Goal: Transaction & Acquisition: Download file/media

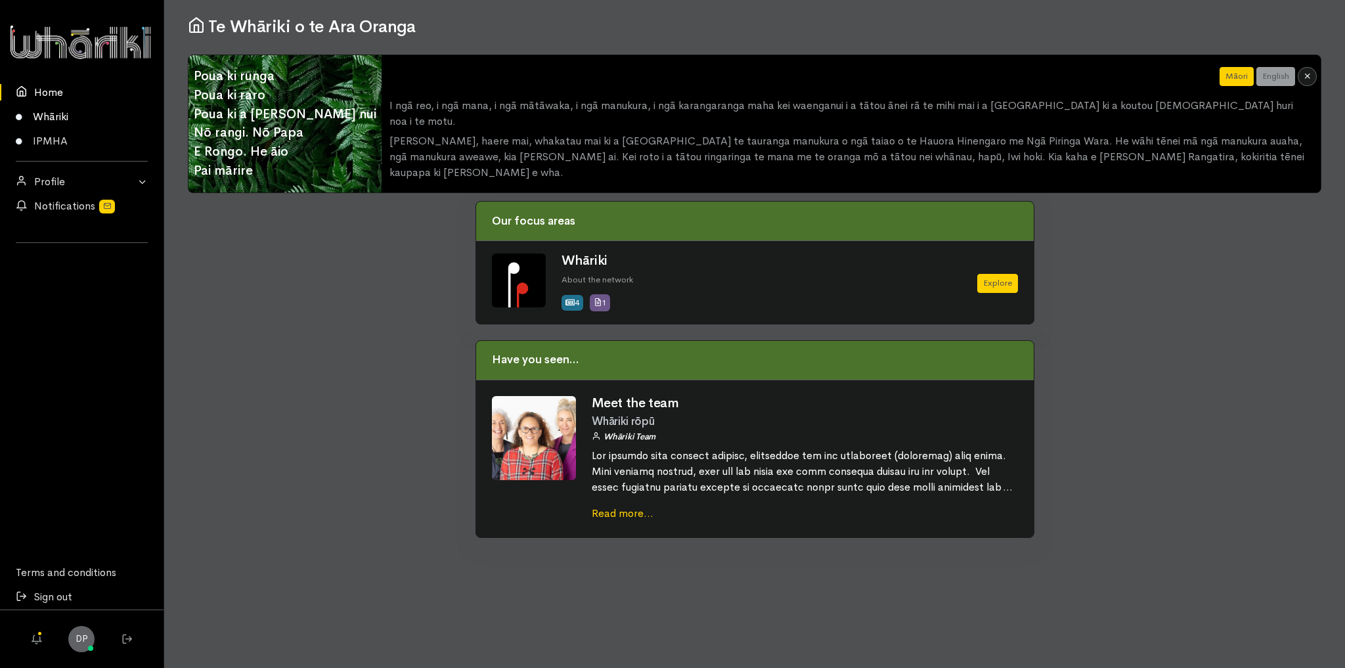
click at [55, 116] on link "Whāriki" at bounding box center [82, 116] width 164 height 24
click at [64, 141] on link "IPMHA" at bounding box center [82, 141] width 164 height 24
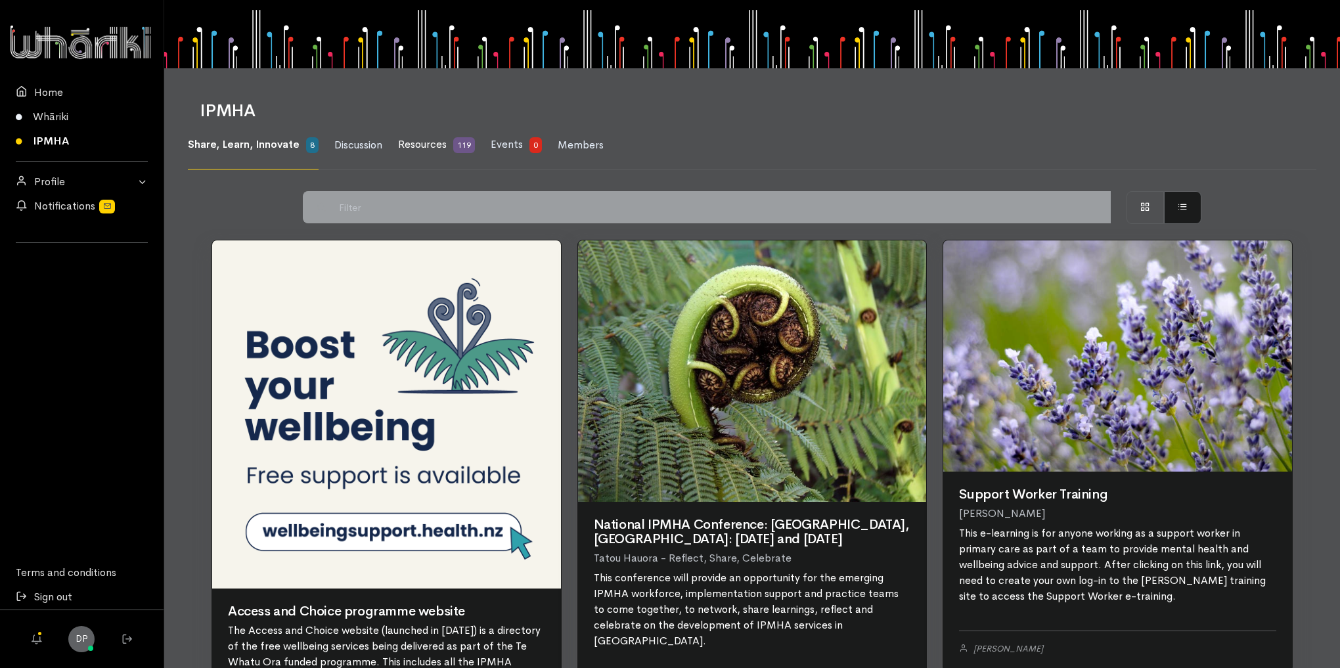
click at [419, 146] on span "Resources" at bounding box center [422, 144] width 49 height 14
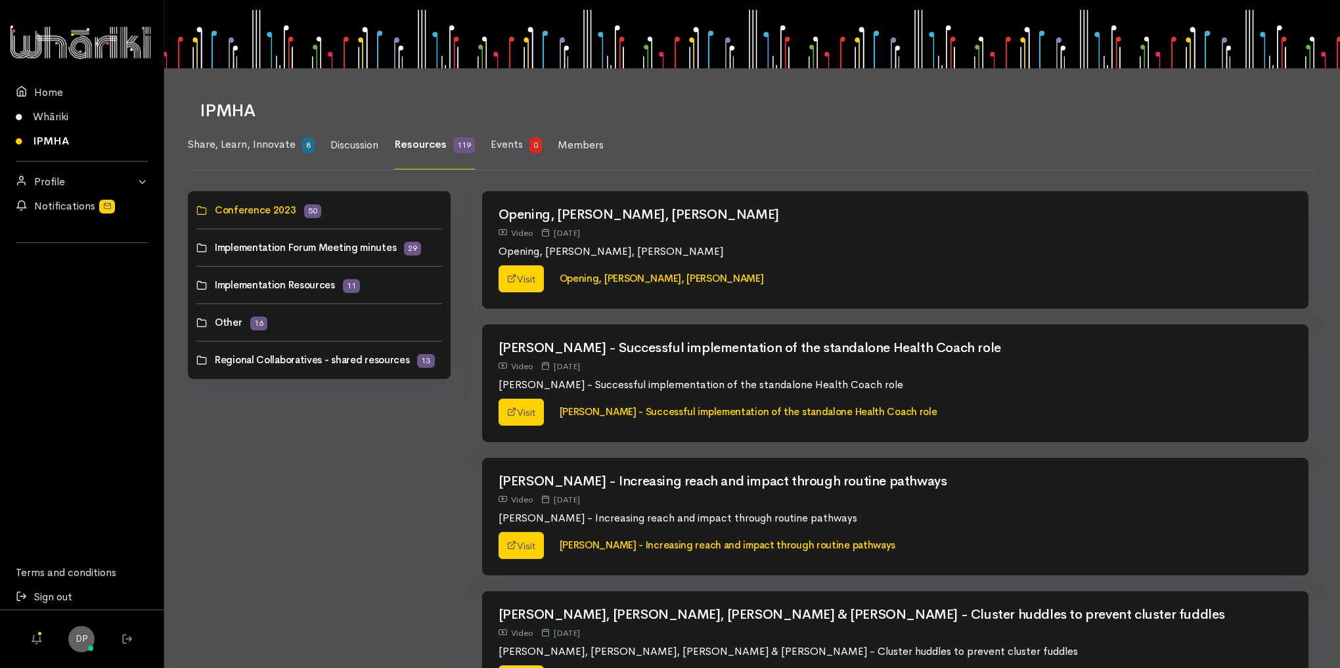
click at [196, 322] on link at bounding box center [196, 322] width 0 height 0
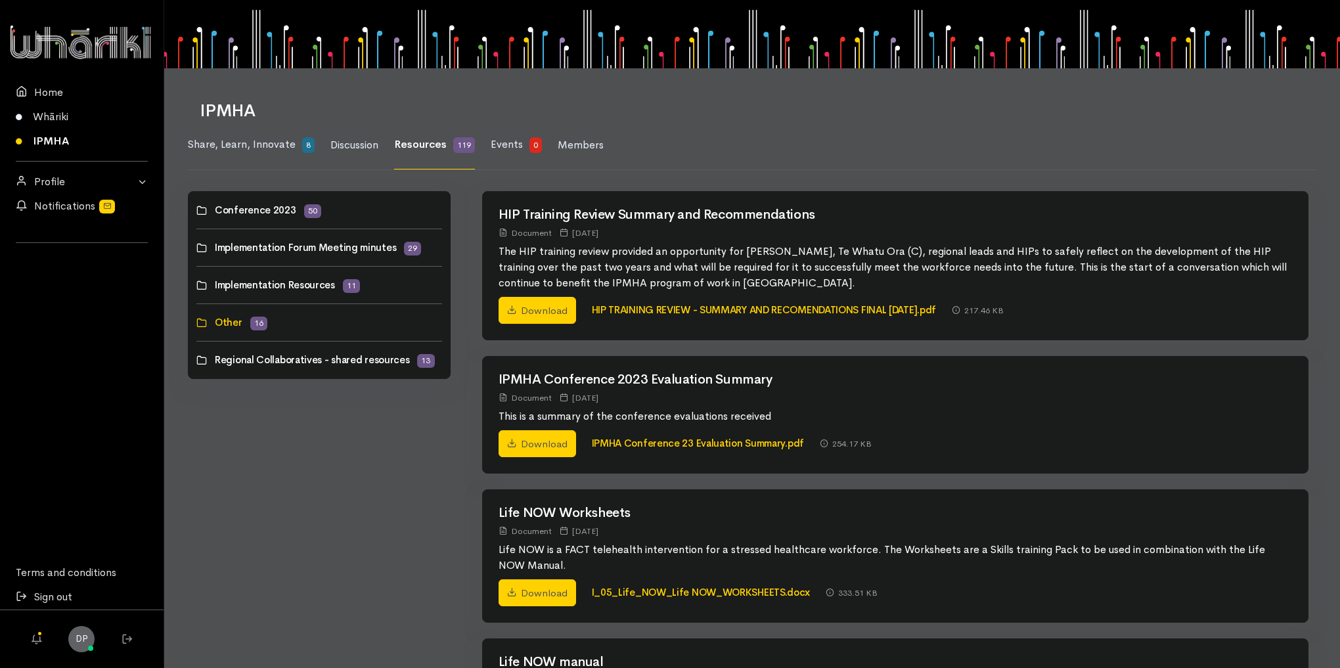
click at [196, 285] on link at bounding box center [196, 285] width 0 height 0
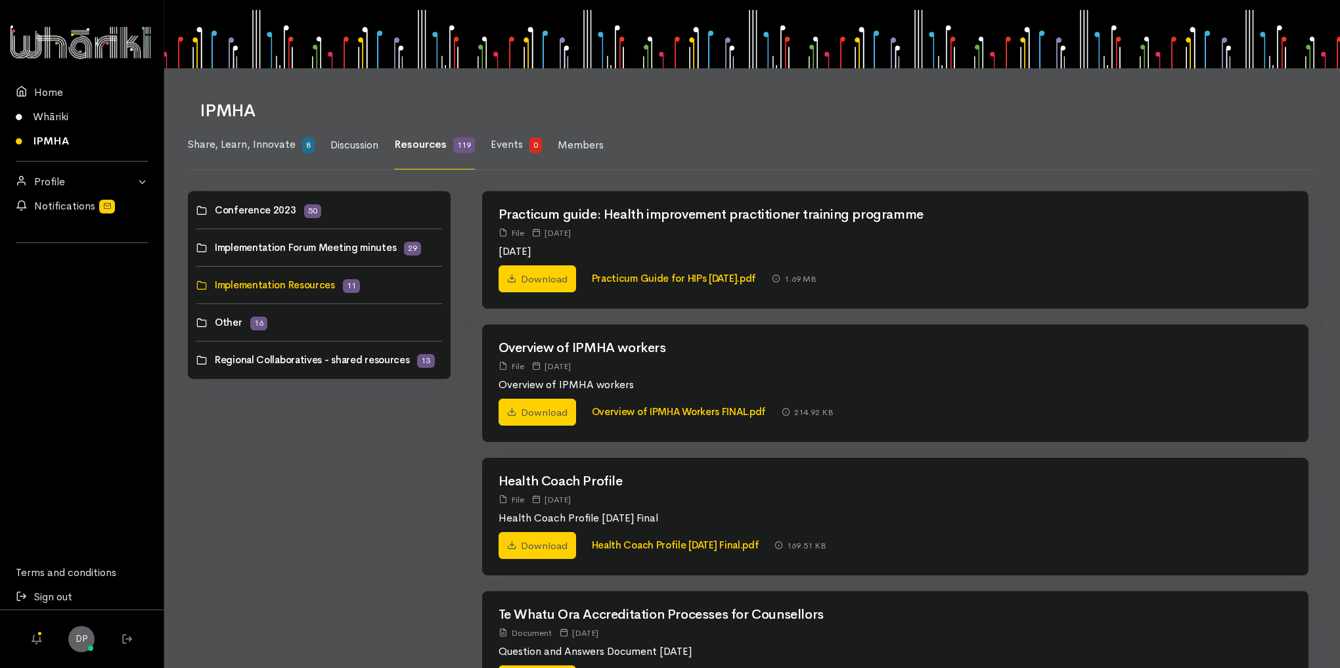
click at [650, 418] on div "Download Overview of IPMHA Workers FINAL.pdf 214.92 KB" at bounding box center [896, 420] width 826 height 43
click at [634, 409] on link "Overview of IPMHA Workers FINAL.pdf" at bounding box center [679, 411] width 175 height 12
click at [538, 413] on link "Download" at bounding box center [536, 413] width 77 height 28
